Goal: Check status: Check status

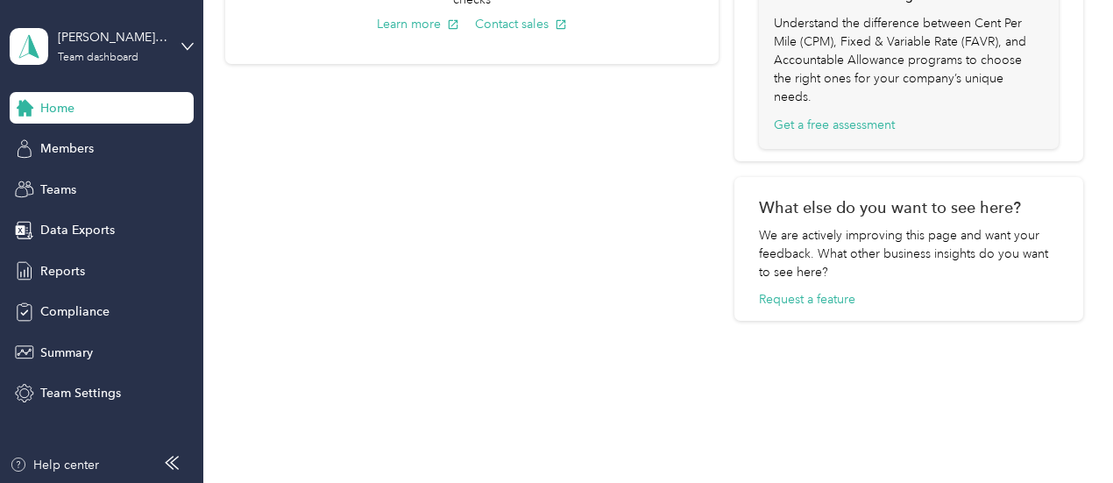
scroll to position [949, 0]
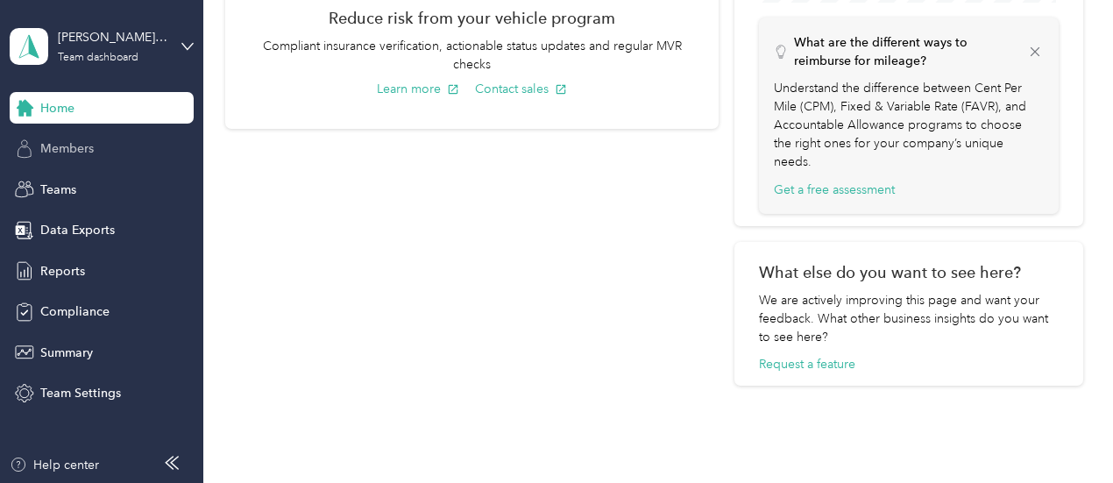
click at [121, 147] on div "Members" at bounding box center [102, 149] width 184 height 32
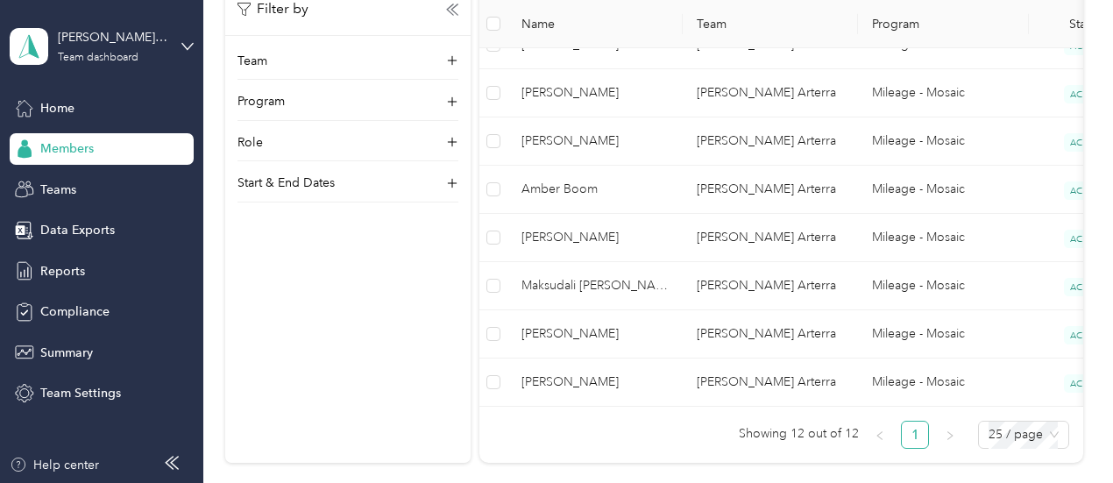
scroll to position [871, 0]
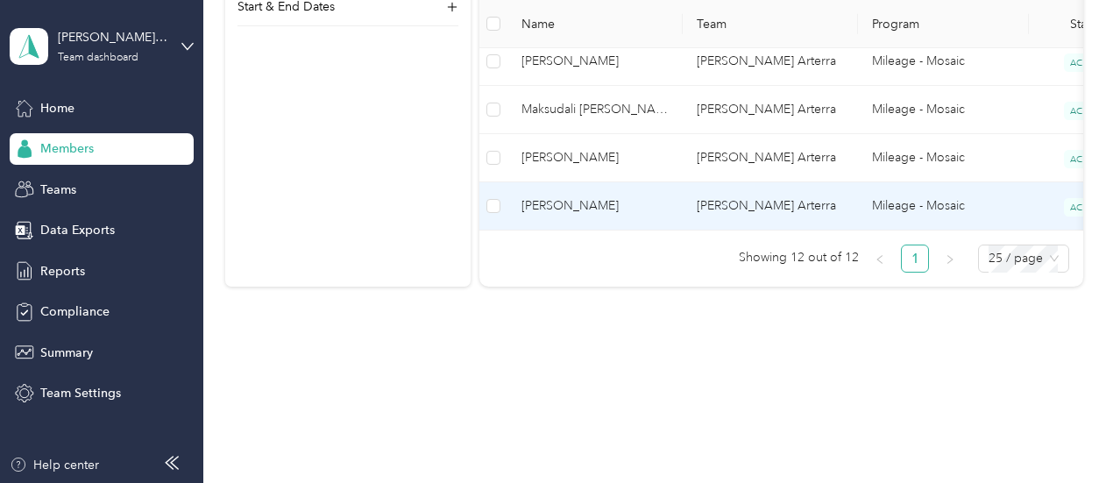
click at [614, 198] on span "[PERSON_NAME]" at bounding box center [595, 205] width 147 height 19
